Goal: Task Accomplishment & Management: Use online tool/utility

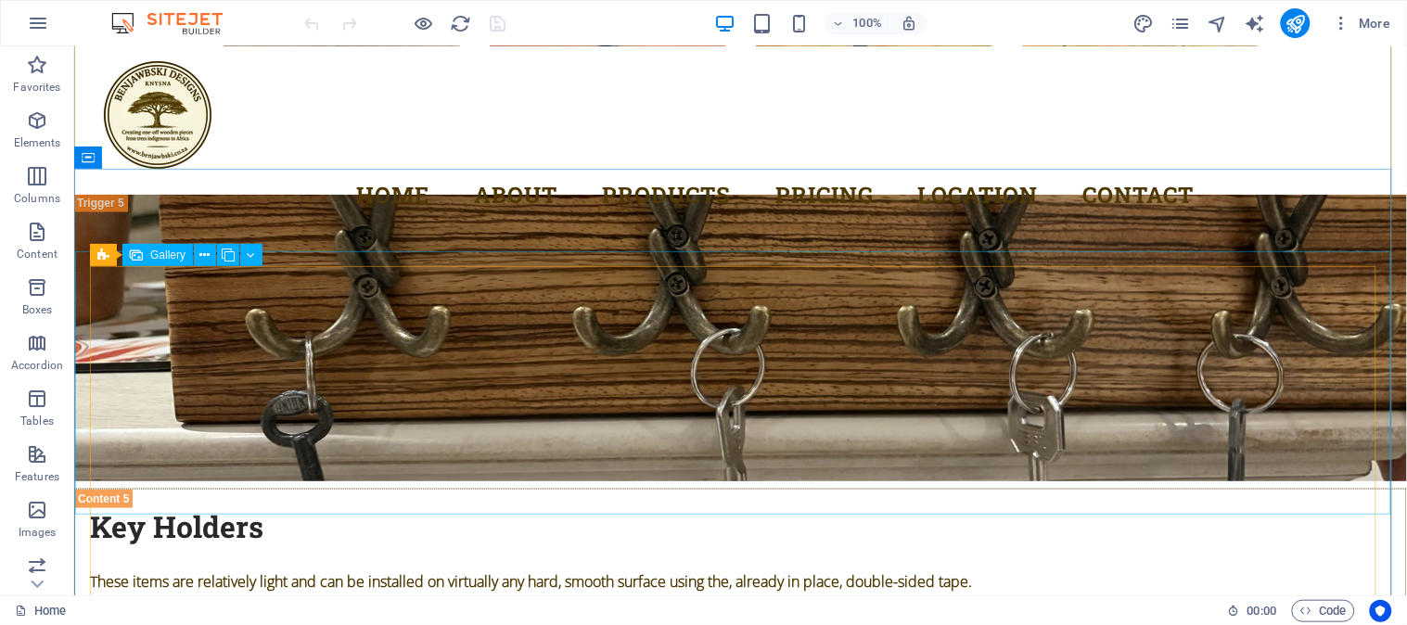
scroll to position [9279, 0]
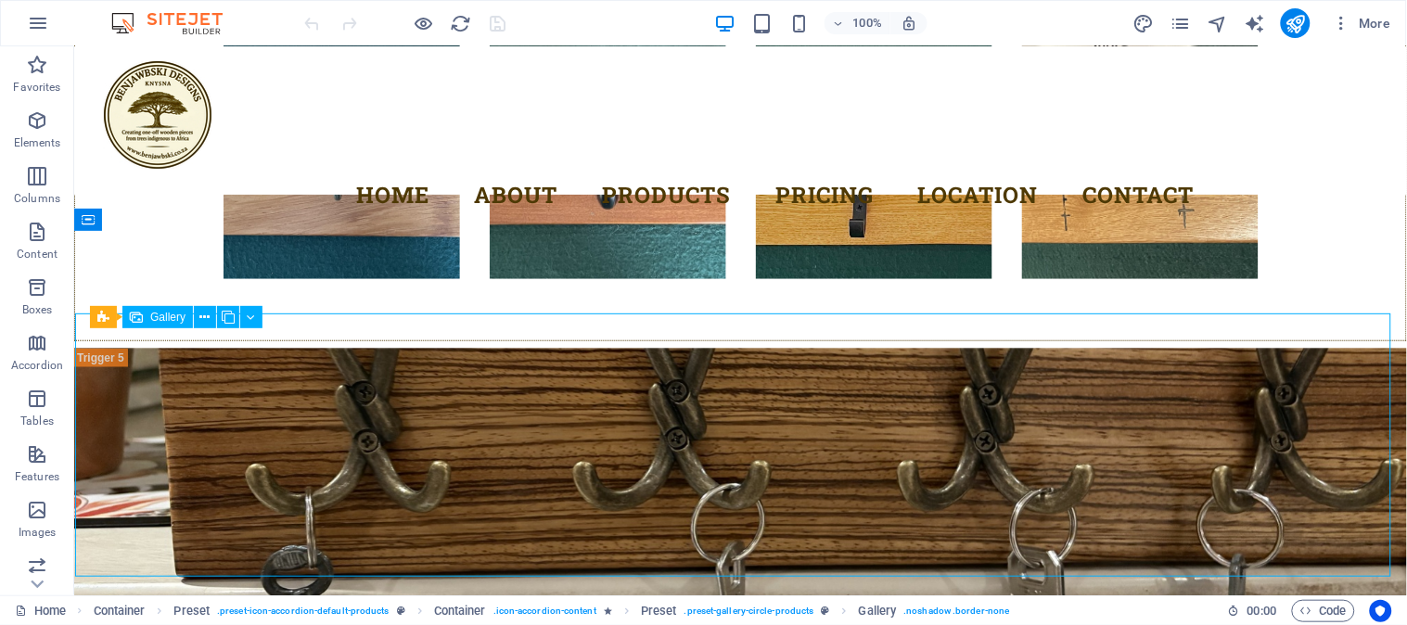
select select "4"
select select "px"
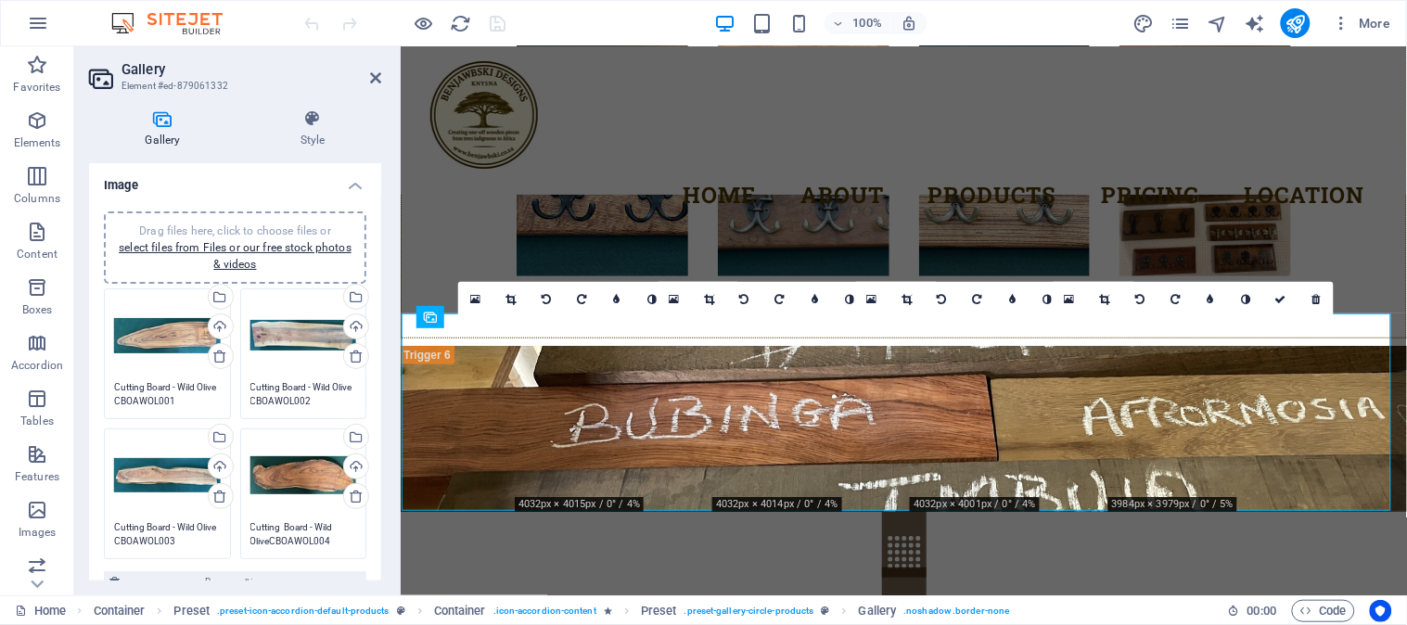
scroll to position [8567, 0]
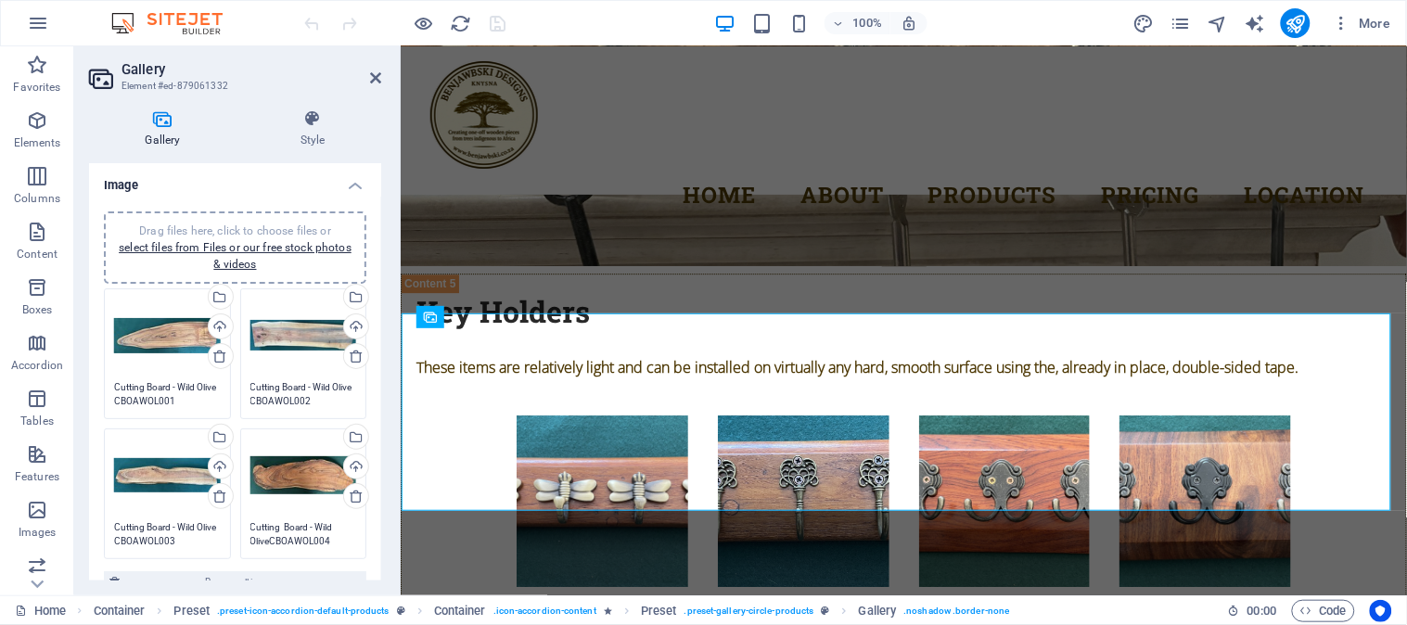
click at [168, 399] on textarea "Cutting Board - Wild Olive CBOAWOL001 765x180x25mm R565.00" at bounding box center [167, 394] width 107 height 28
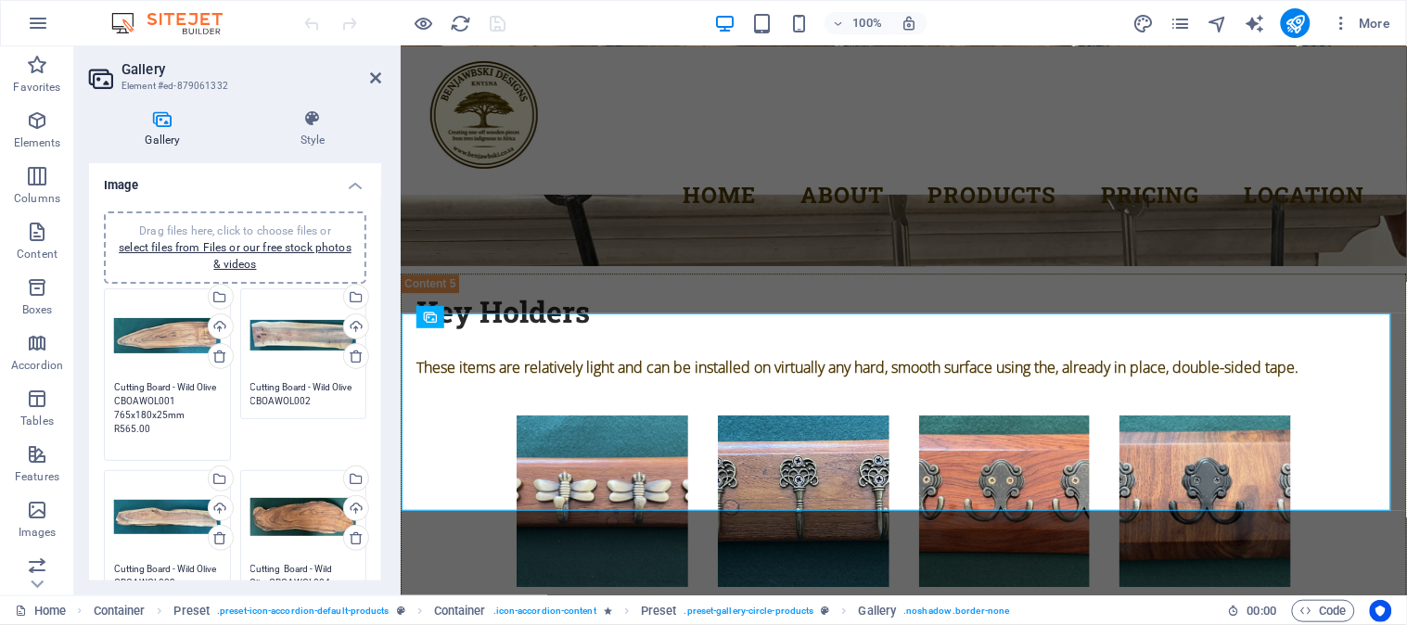
drag, startPoint x: 170, startPoint y: 400, endPoint x: 108, endPoint y: 391, distance: 62.8
click at [108, 391] on div "Drag files here, click to choose files or select files from Files or our free s…" at bounding box center [167, 375] width 136 height 182
paste textarea "Serving Board Wild Olive MISB"
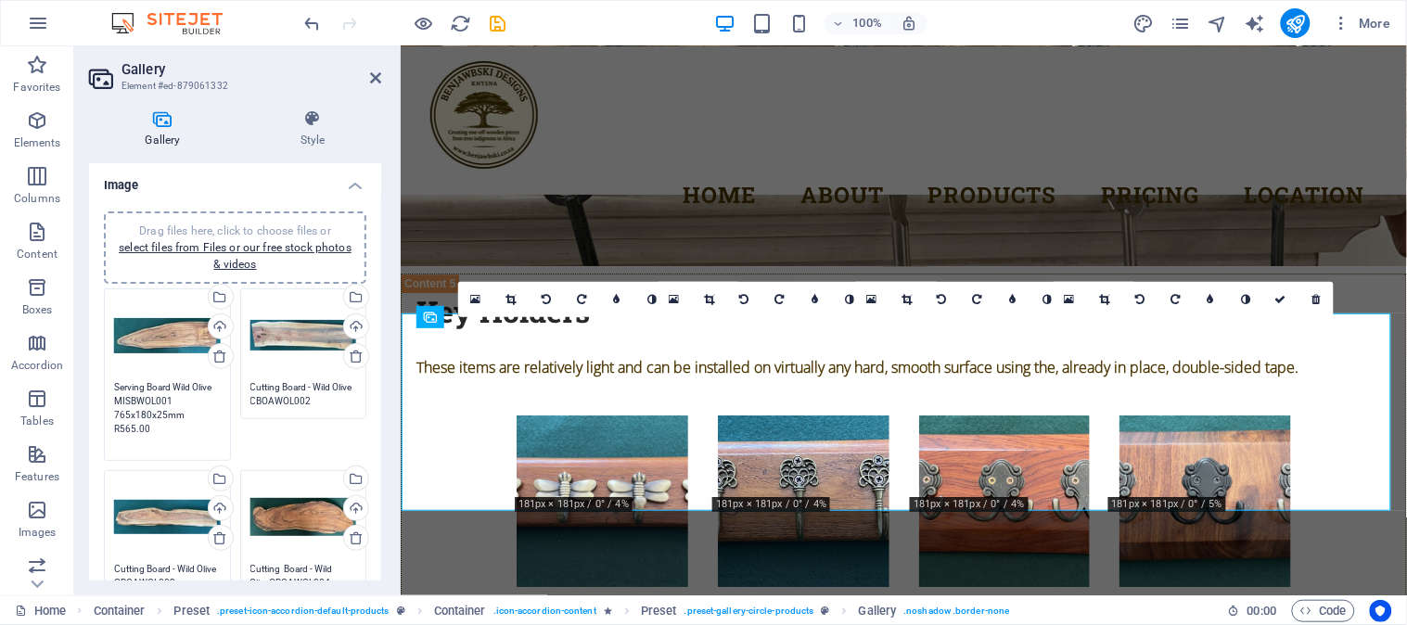
type textarea "Serving Board Wild Olive MISBWOL001 765x180x25mm R565.00"
click at [260, 387] on textarea "Cutting Board - Wild Olive CBOAWOL002 610x155x32mm R565.00" at bounding box center [303, 394] width 107 height 28
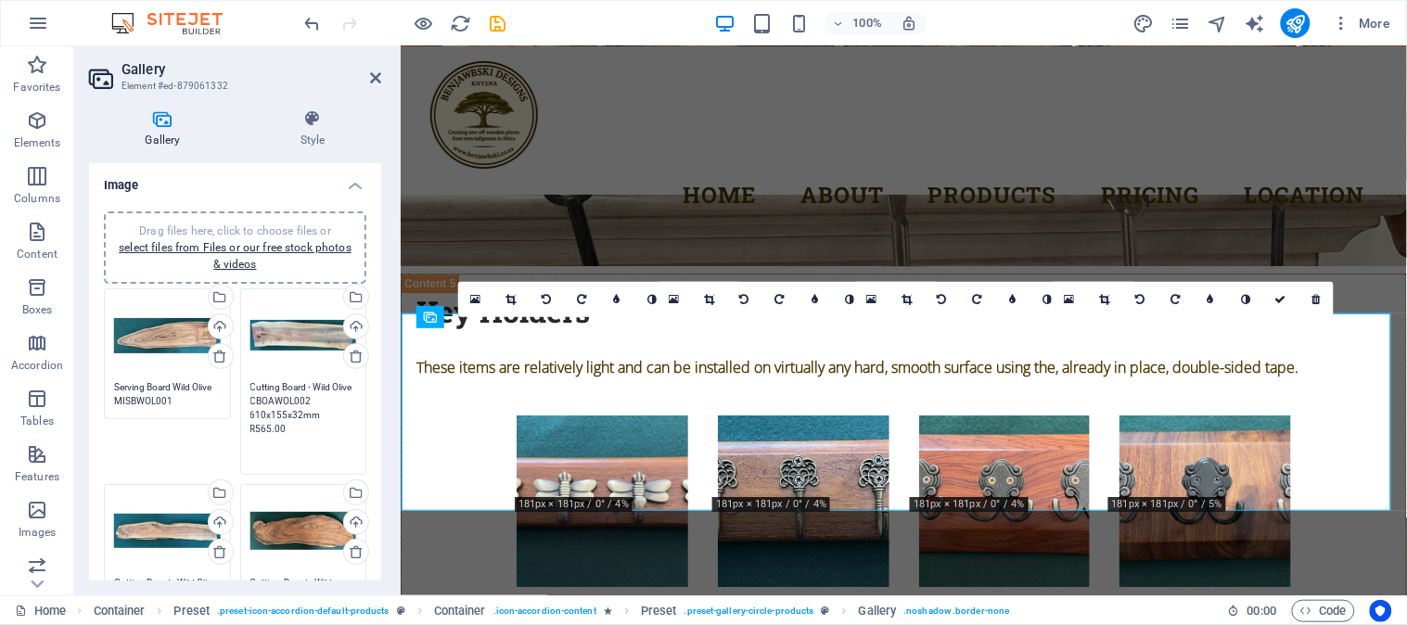
drag, startPoint x: 307, startPoint y: 401, endPoint x: 235, endPoint y: 388, distance: 73.5
click at [236, 388] on div "Drag files here, click to choose files or select files from Files or our free s…" at bounding box center [304, 382] width 136 height 196
paste textarea "Serving Board Wild Olive MISBWOL00"
type textarea "Serving Board Wild Olive MISBWOL002 610x155x32mm R565.00"
click at [210, 451] on div "Drag files here, click to choose files or select files from Files or our free s…" at bounding box center [235, 452] width 272 height 336
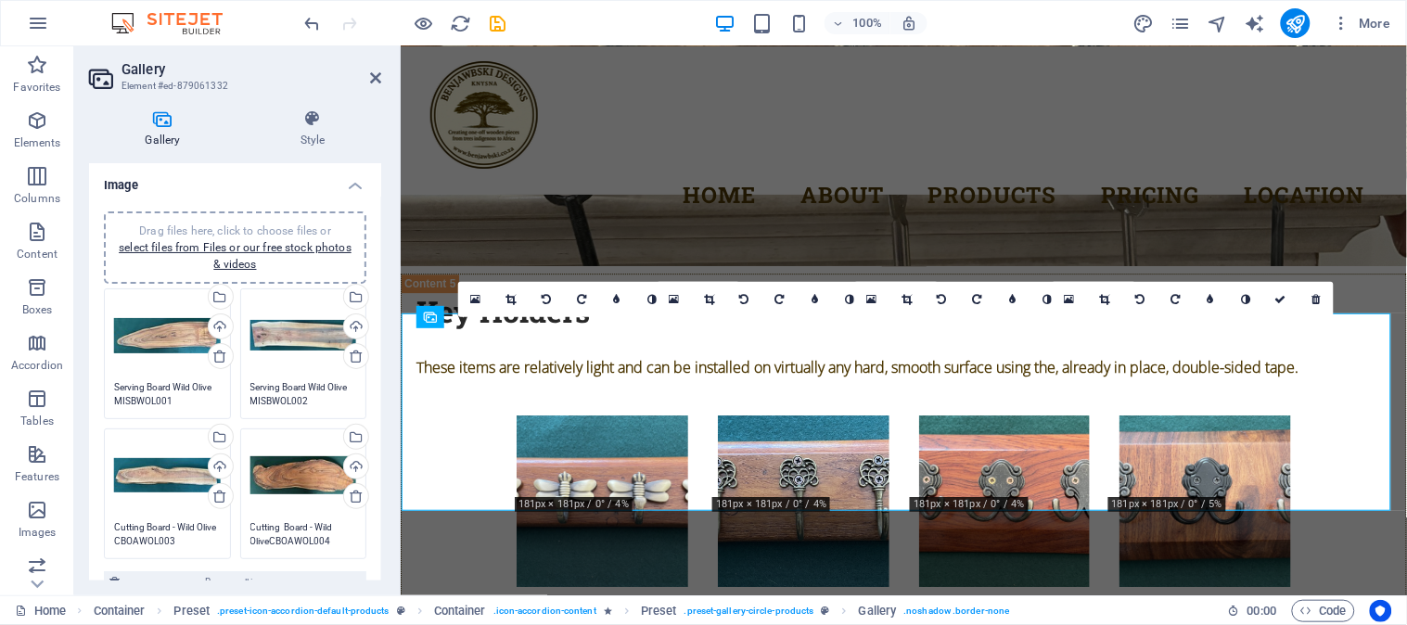
click at [176, 498] on div "Drag files here, click to choose files or select files from Files or our free s…" at bounding box center [167, 476] width 107 height 74
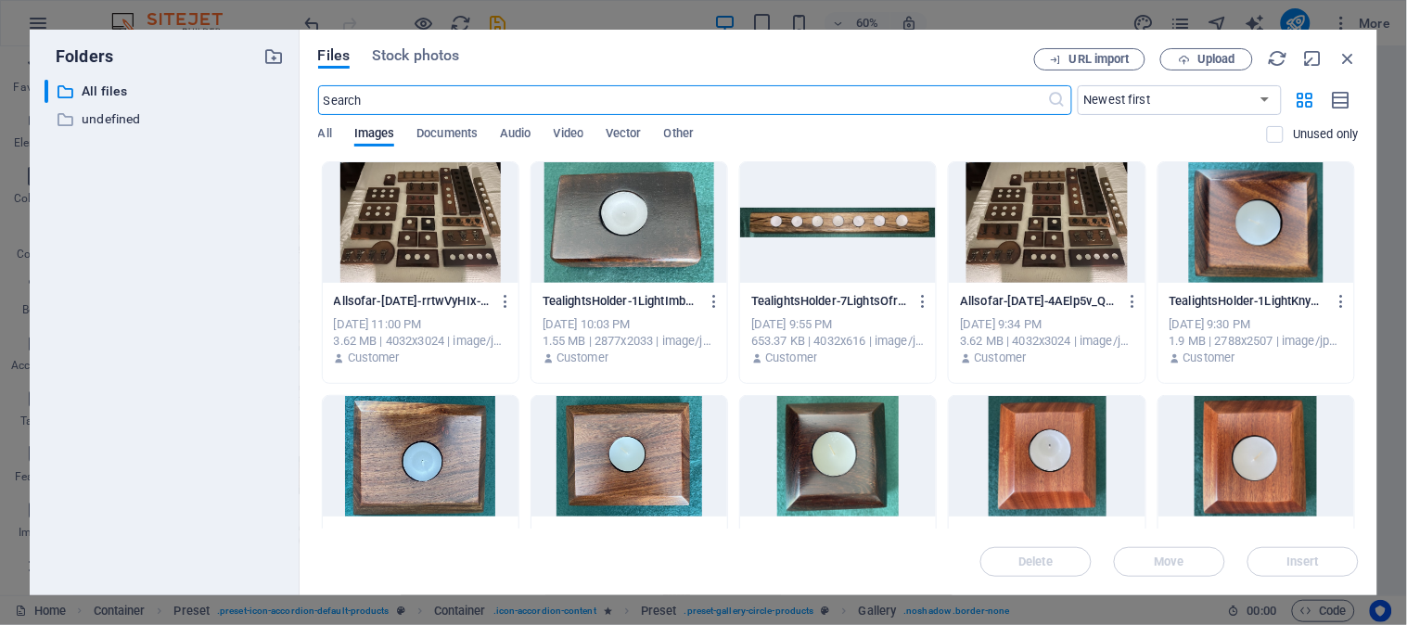
scroll to position [8408, 0]
click at [1346, 60] on icon "button" at bounding box center [1348, 58] width 20 height 20
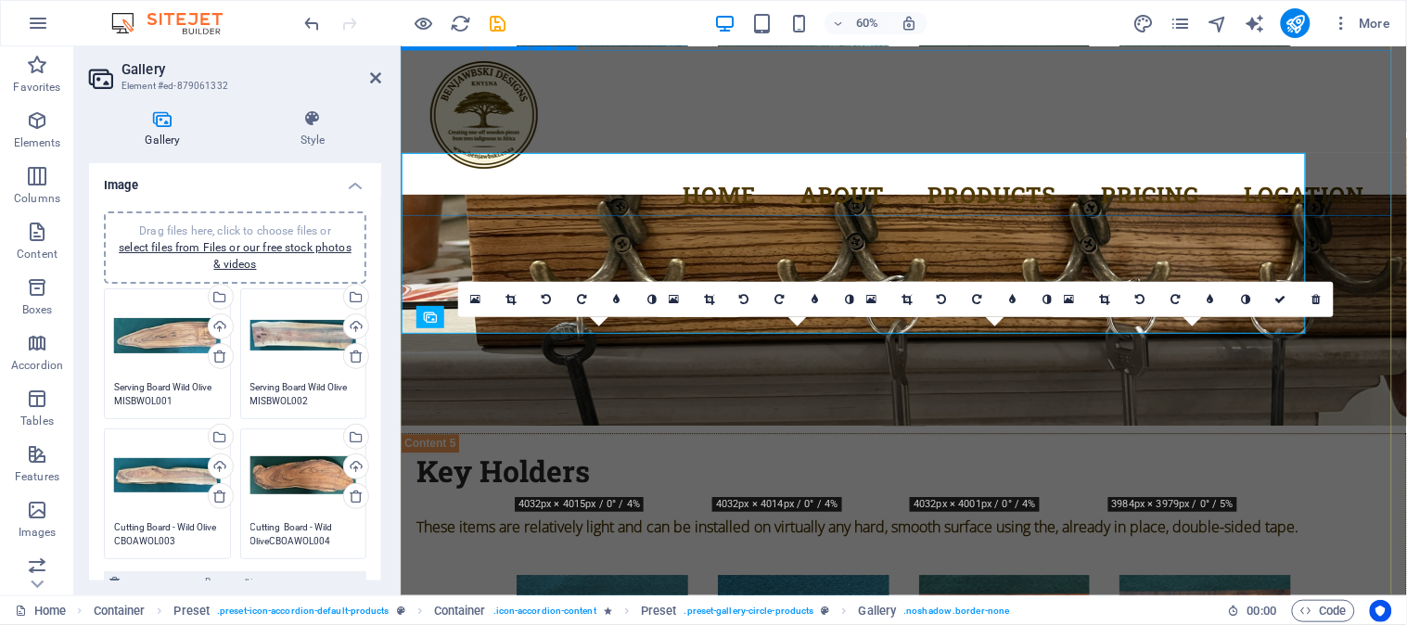
scroll to position [8567, 0]
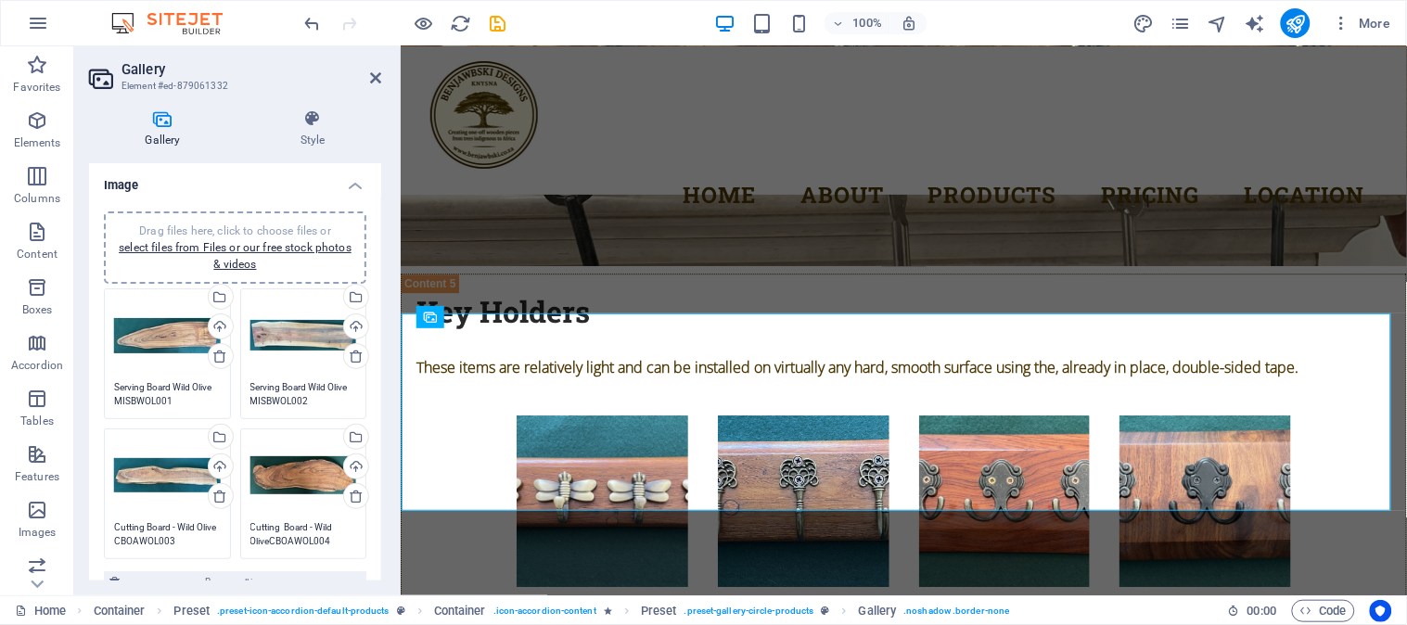
click at [140, 529] on textarea "Cutting Board - Wild Olive CBOAWOL003 760x140x21mm R565.00" at bounding box center [167, 534] width 107 height 28
drag, startPoint x: 173, startPoint y: 538, endPoint x: 93, endPoint y: 525, distance: 80.8
click at [93, 525] on div "Drag files here, click to choose files or select files from Files or our free s…" at bounding box center [235, 424] width 292 height 454
paste textarea "Serving Board Wild Olive MISBWOL00"
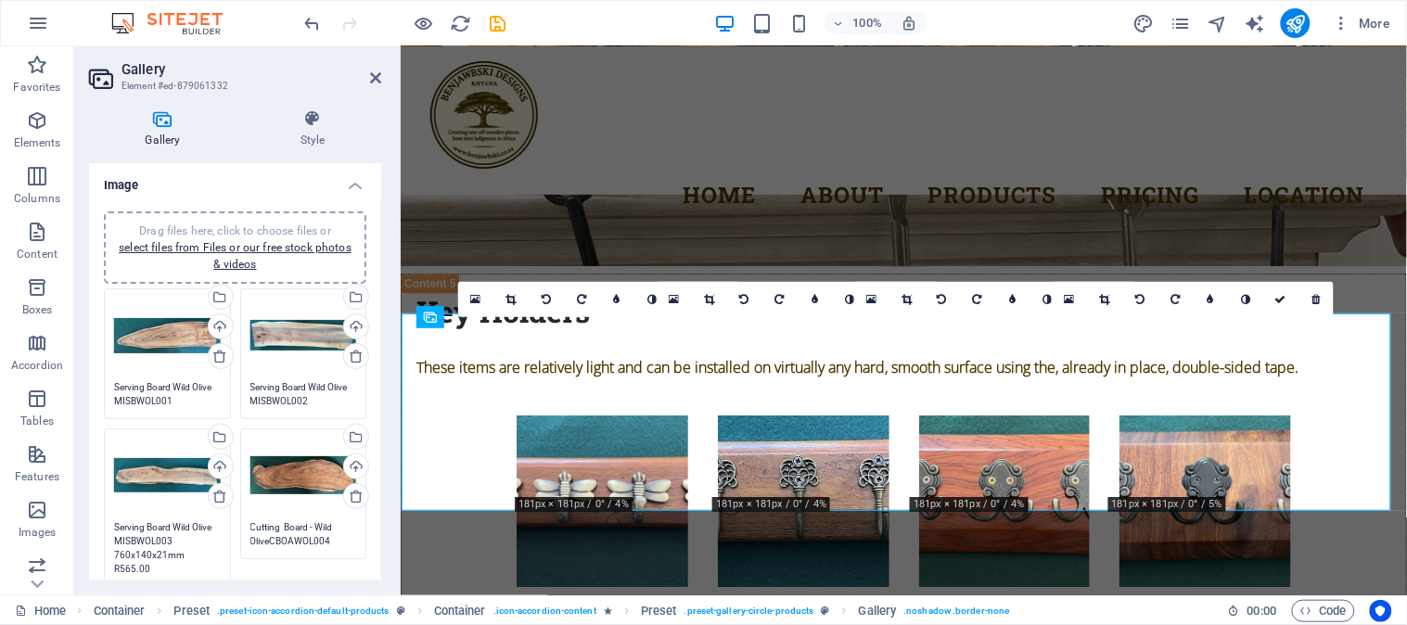
type textarea "Serving Board Wild Olive MISBWOL003 760x140x21mm R565.00"
click at [282, 531] on textarea "Cutting Board - Wild OliveCBOAWOL004 720x210x28mm R565.00" at bounding box center [303, 534] width 107 height 28
drag, startPoint x: 327, startPoint y: 536, endPoint x: 232, endPoint y: 521, distance: 96.7
click at [232, 521] on div "Drag files here, click to choose files or select files from Files or our free s…" at bounding box center [235, 445] width 272 height 322
paste textarea "Serving Board Wild Olive MISBWOL00"
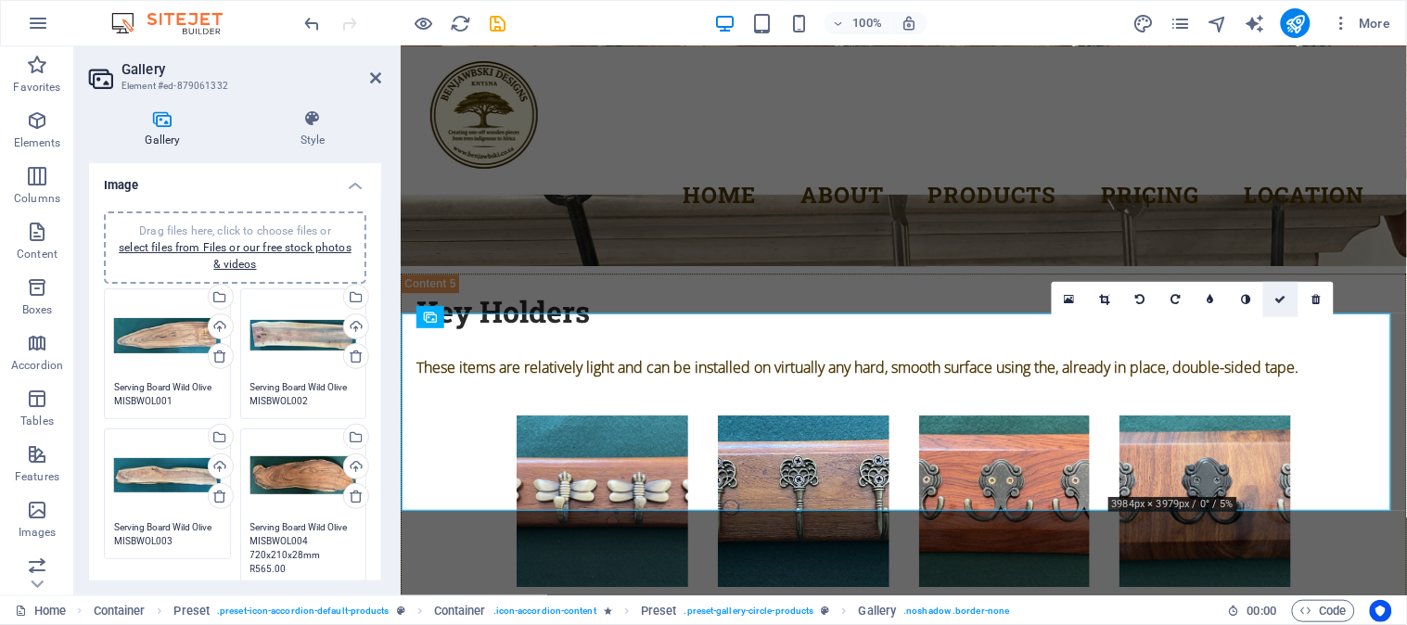
type textarea "Serving Board Wild Olive MISBWOL004 720x210x28mm R565.00"
click at [1282, 295] on icon at bounding box center [1280, 299] width 11 height 11
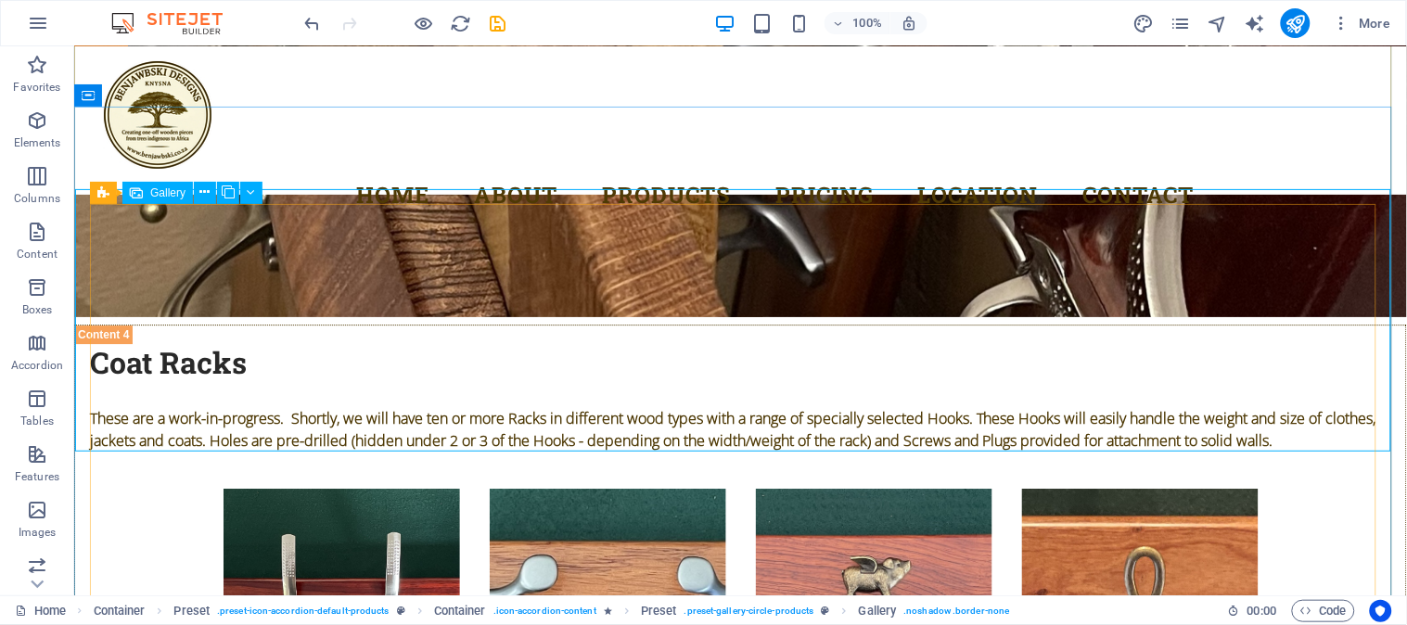
scroll to position [9404, 0]
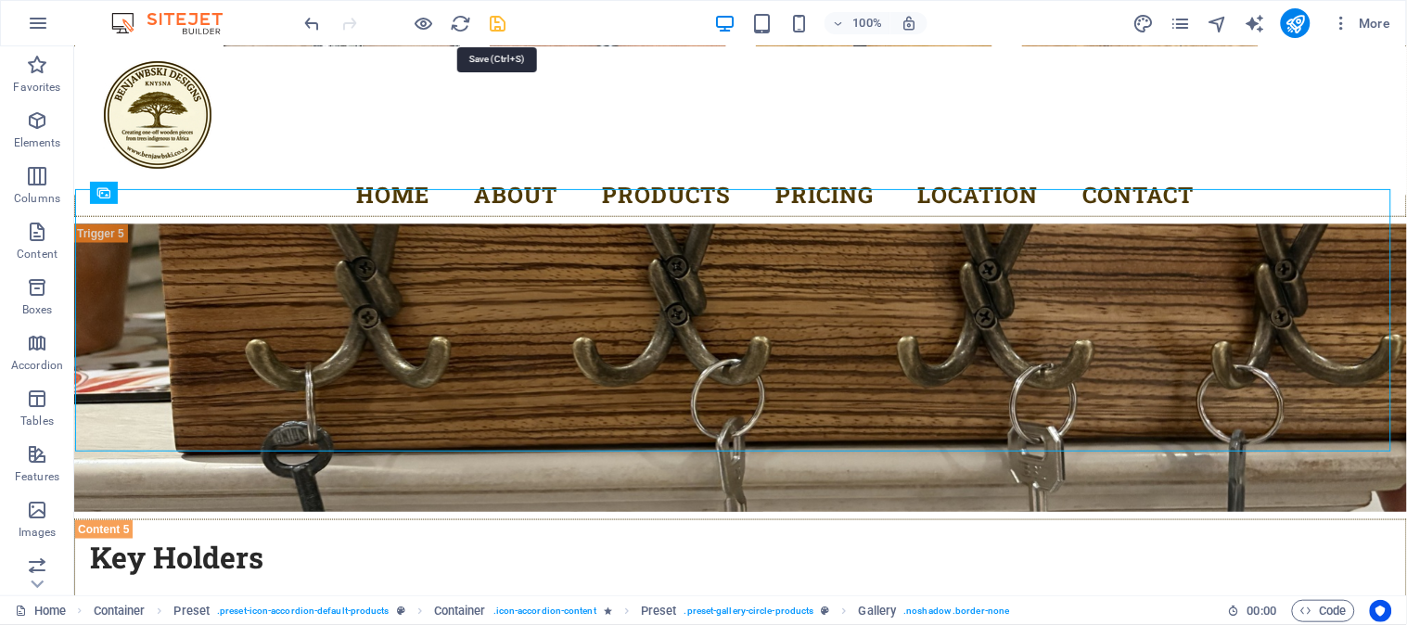
click at [498, 19] on icon "save" at bounding box center [498, 23] width 21 height 21
checkbox input "false"
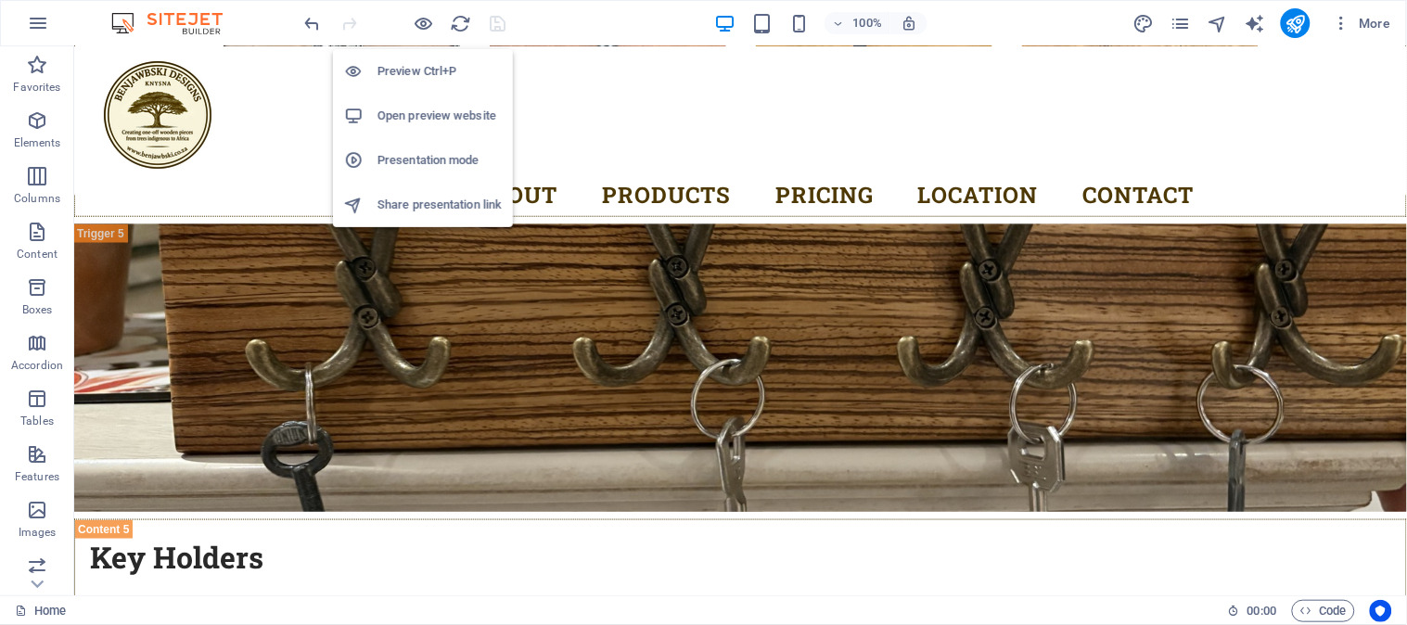
click at [418, 112] on h6 "Open preview website" at bounding box center [440, 116] width 124 height 22
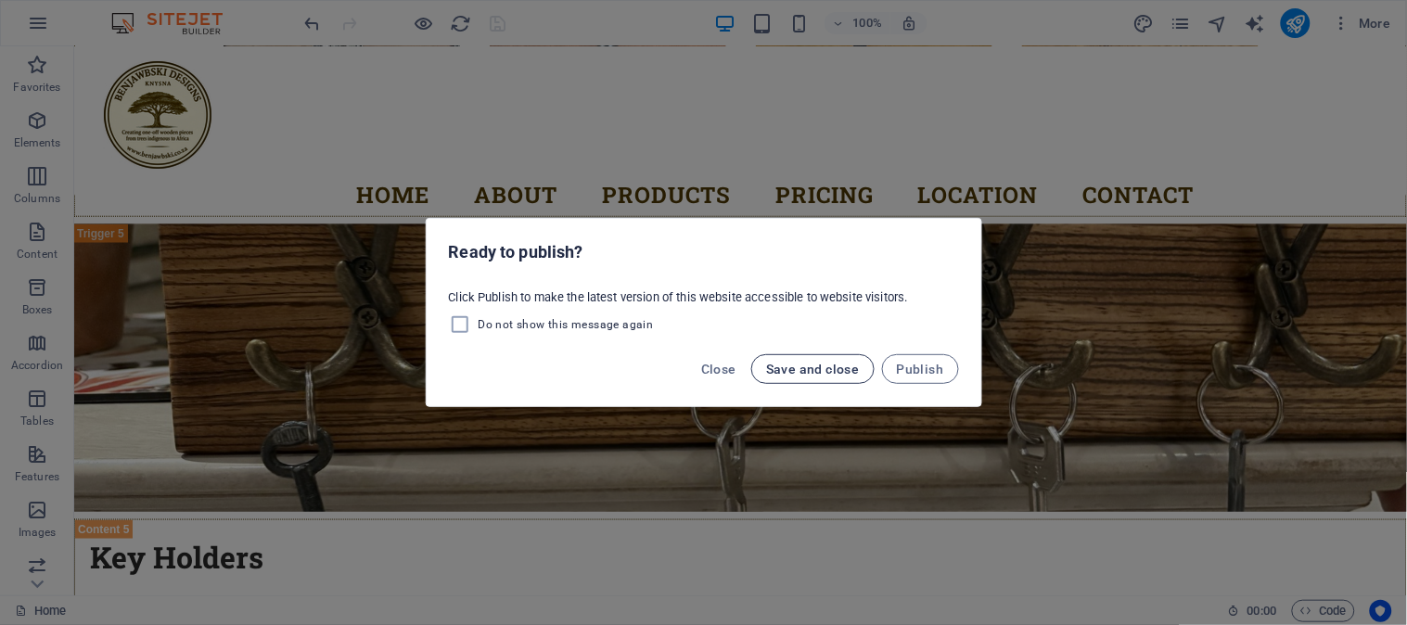
click at [821, 365] on span "Save and close" at bounding box center [813, 369] width 94 height 15
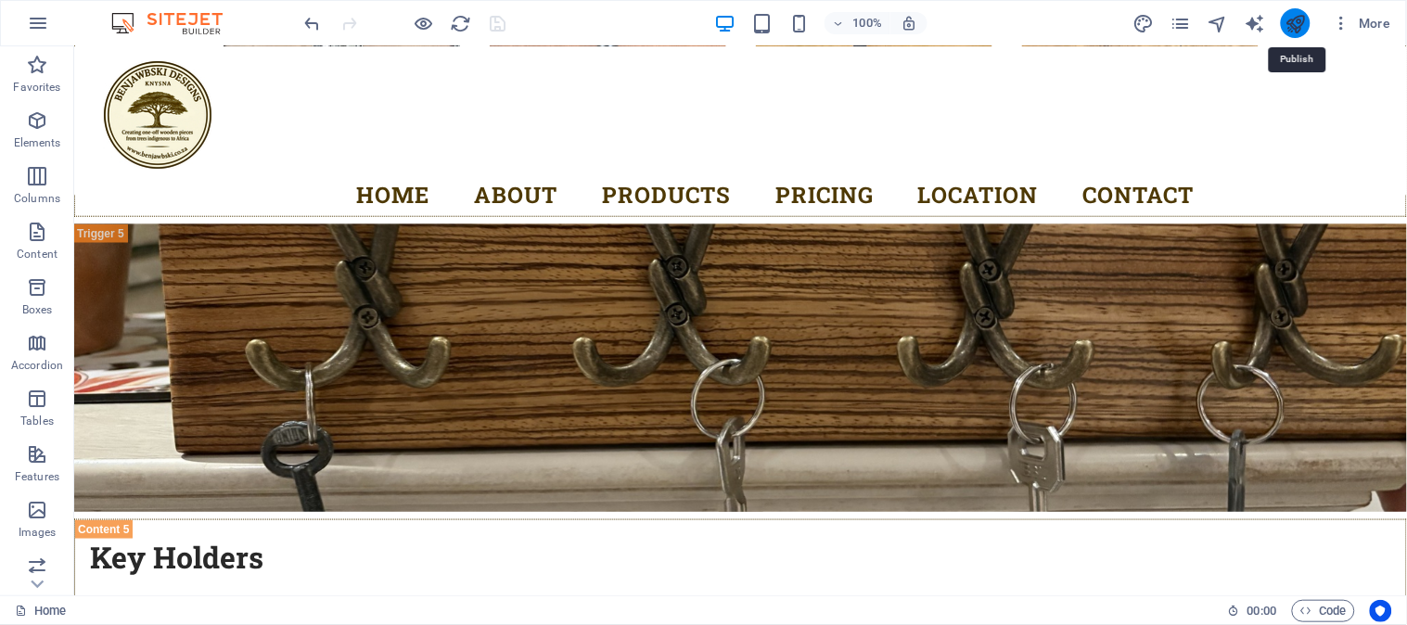
click at [1297, 29] on icon "publish" at bounding box center [1295, 23] width 21 height 21
